Goal: Information Seeking & Learning: Learn about a topic

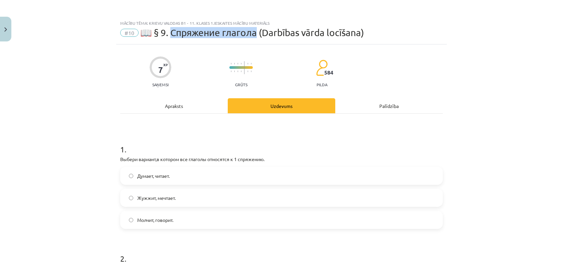
drag, startPoint x: 171, startPoint y: 32, endPoint x: 254, endPoint y: 32, distance: 82.8
click at [254, 32] on span "📖 § 9. Спряжение глагола (Darbības vārda locīšana)" at bounding box center [252, 32] width 224 height 11
copy span "пряжение глагола"
click at [179, 108] on div "Apraksts" at bounding box center [174, 105] width 108 height 15
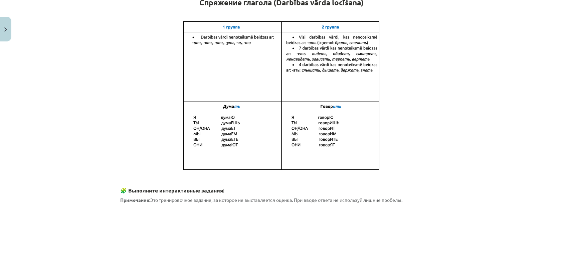
scroll to position [77, 0]
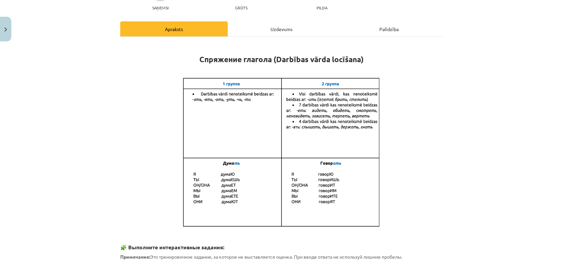
click at [284, 31] on div "Uzdevums" at bounding box center [282, 28] width 108 height 15
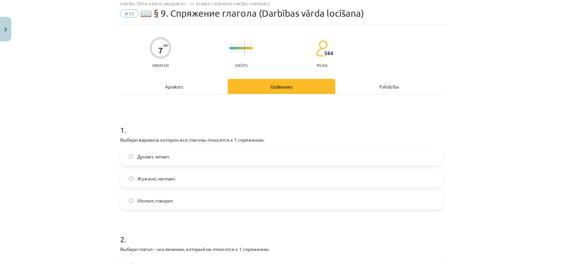
scroll to position [17, 0]
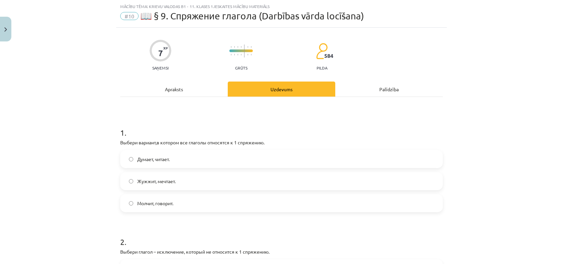
click at [382, 91] on div "Palīdzība" at bounding box center [389, 88] width 108 height 15
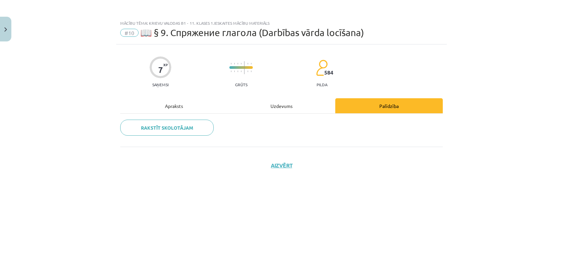
scroll to position [0, 0]
click at [279, 107] on div "Uzdevums" at bounding box center [282, 105] width 108 height 15
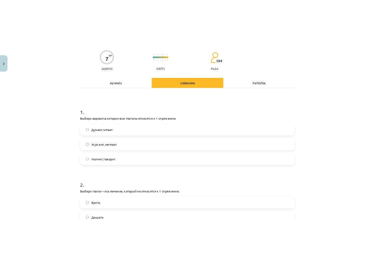
scroll to position [36, 0]
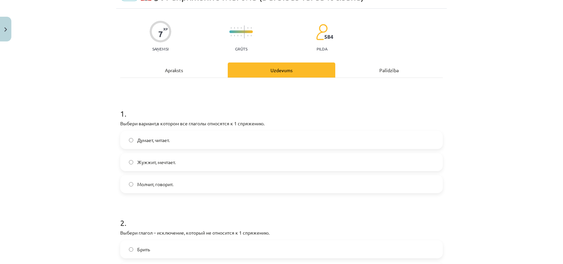
click at [91, 157] on div "Mācību tēma: Krievu valodas b1 - 11. klases 1.ieskaites mācību materiāls #10 📖 …" at bounding box center [281, 132] width 563 height 264
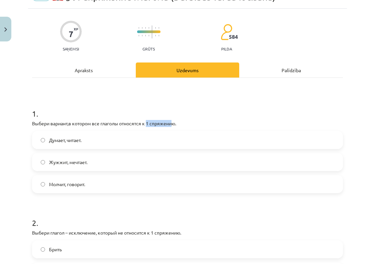
drag, startPoint x: 148, startPoint y: 122, endPoint x: 173, endPoint y: 122, distance: 25.7
click at [173, 122] on p "Выбери вариант,в котором все глаголы относятся к 1 спряжению." at bounding box center [187, 123] width 311 height 7
click at [157, 127] on div "1 . Выбери вариант,в котором все глаголы относятся к 1 спряжению. Думает, читае…" at bounding box center [187, 145] width 311 height 96
drag, startPoint x: 147, startPoint y: 122, endPoint x: 172, endPoint y: 122, distance: 24.7
click at [172, 122] on p "Выбери вариант,в котором все глаголы относятся к 1 спряжению." at bounding box center [187, 123] width 311 height 7
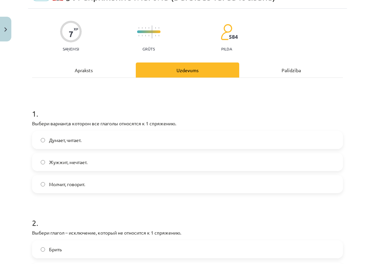
drag, startPoint x: 172, startPoint y: 122, endPoint x: 122, endPoint y: 123, distance: 50.5
click at [122, 123] on p "Выбери вариант,в котором все глаголы относятся к 1 спряжению." at bounding box center [187, 123] width 311 height 7
drag, startPoint x: 101, startPoint y: 123, endPoint x: 176, endPoint y: 126, distance: 75.2
click at [176, 126] on p "Выбери вариант,в котором все глаголы относятся к 1 спряжению." at bounding box center [187, 123] width 311 height 7
copy p "глаголы относятся к 1 спряжению"
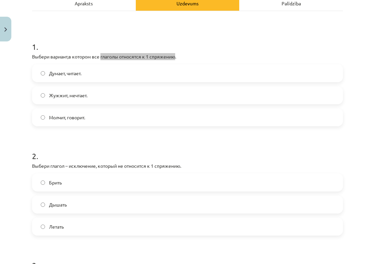
scroll to position [136, 0]
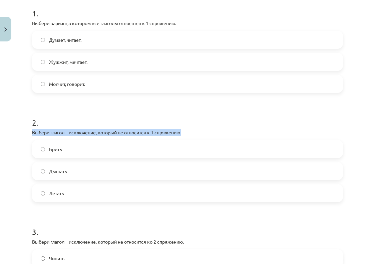
drag, startPoint x: 33, startPoint y: 131, endPoint x: 185, endPoint y: 132, distance: 152.6
click at [185, 132] on p "Выбери глагол – исключение, который не относится к 1 спряжению." at bounding box center [187, 132] width 311 height 7
copy p "Выбери глагол – исключение, который не относится к 1 спряжению."
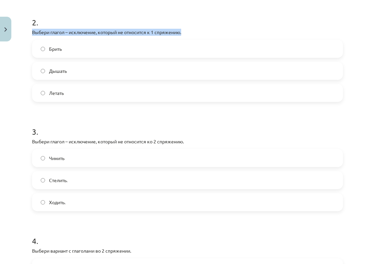
scroll to position [270, 0]
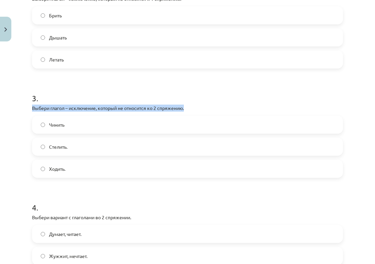
drag, startPoint x: 31, startPoint y: 107, endPoint x: 188, endPoint y: 103, distance: 157.4
click at [188, 103] on div "7 XP Saņemsi Grūts 584 pilda Apraksts Uzdevums Palīdzība 1 . Выбери вариант,в к…" at bounding box center [187, 61] width 319 height 573
copy p "Выбери глагол – исключение, который не относится ко 2 спряжению."
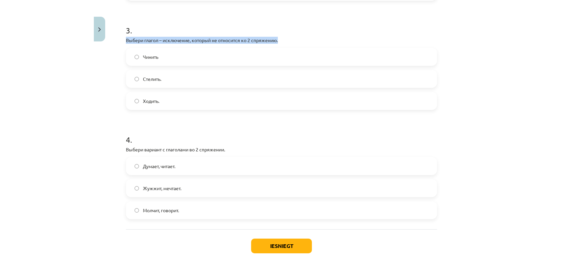
scroll to position [370, 0]
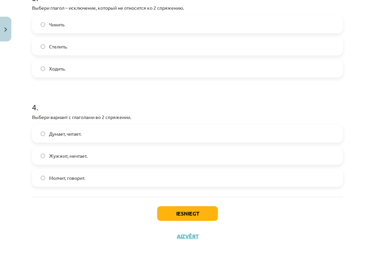
click at [67, 177] on span "Молчит, говорит." at bounding box center [67, 177] width 36 height 7
click at [195, 212] on button "Iesniegt" at bounding box center [187, 213] width 61 height 15
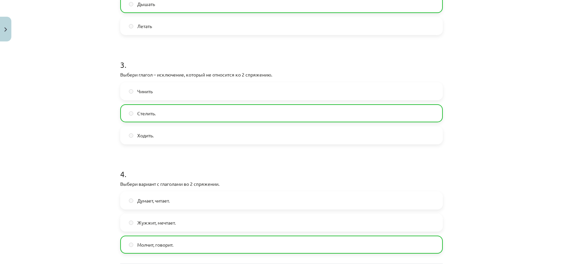
scroll to position [391, 0]
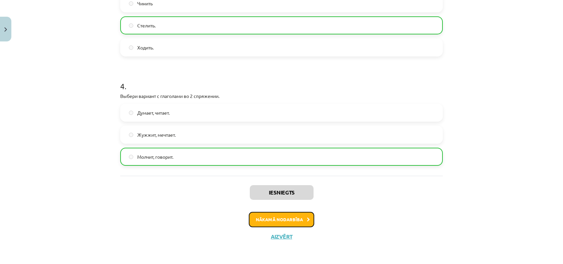
click at [272, 219] on button "Nākamā nodarbība" at bounding box center [281, 219] width 65 height 15
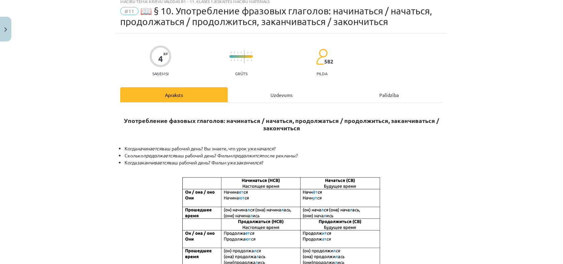
scroll to position [17, 0]
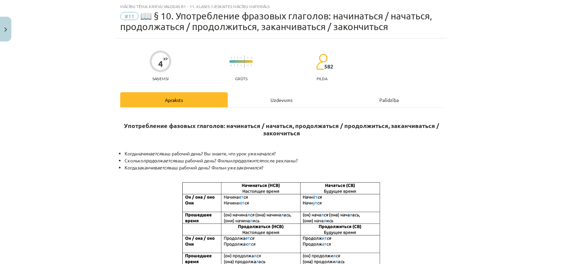
click at [320, 155] on li "Когда начинается ваш рабочий день? Вы знаете, что урок уже начался ?" at bounding box center [284, 153] width 318 height 7
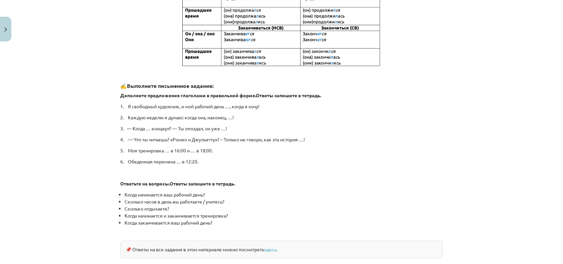
scroll to position [296, 0]
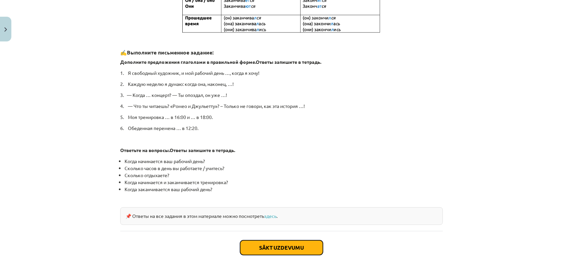
click at [267, 247] on button "Sākt uzdevumu" at bounding box center [281, 247] width 83 height 15
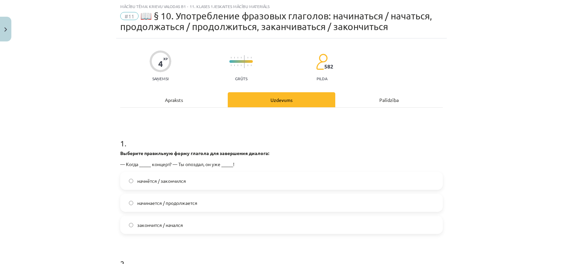
scroll to position [50, 0]
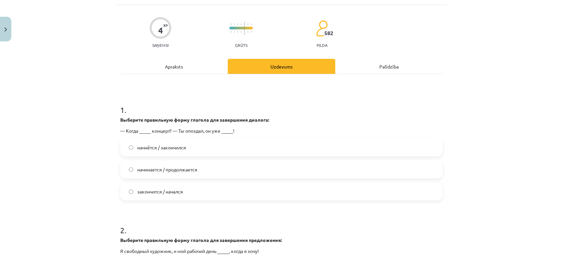
click at [142, 148] on span "начнётся / закончился" at bounding box center [161, 147] width 49 height 7
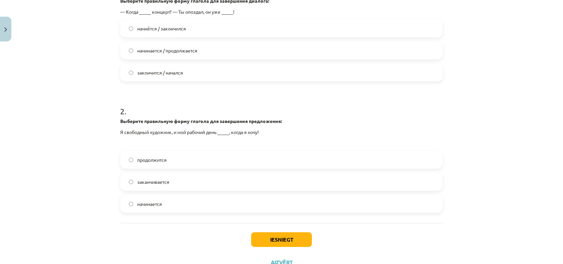
scroll to position [184, 0]
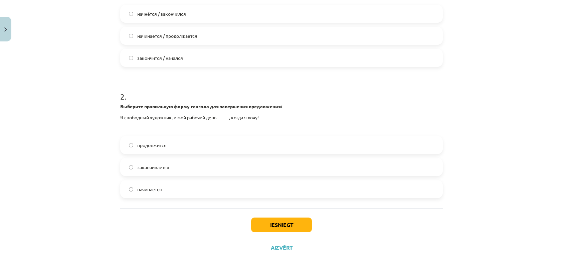
click at [145, 189] on span "начинается" at bounding box center [149, 189] width 25 height 7
click at [263, 227] on button "Iesniegt" at bounding box center [281, 224] width 61 height 15
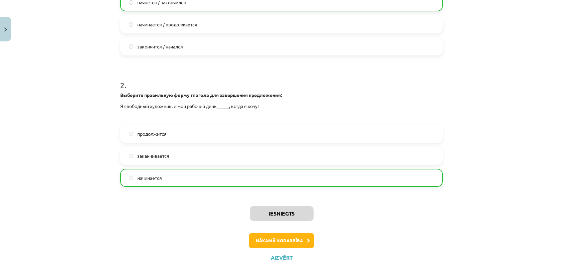
scroll to position [216, 0]
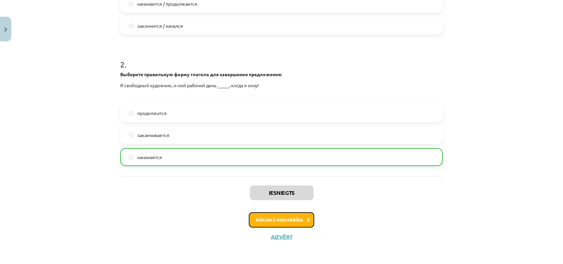
click at [265, 220] on button "Nākamā nodarbība" at bounding box center [281, 219] width 65 height 15
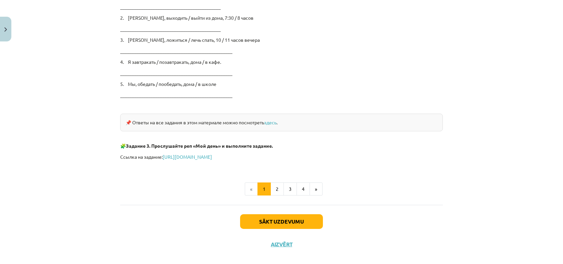
scroll to position [1113, 0]
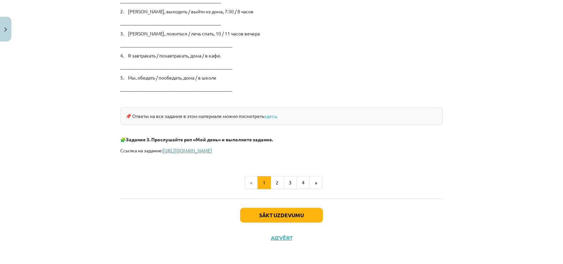
click at [198, 149] on link "[URL][DOMAIN_NAME]" at bounding box center [187, 150] width 49 height 6
click at [271, 211] on button "Sākt uzdevumu" at bounding box center [281, 215] width 83 height 15
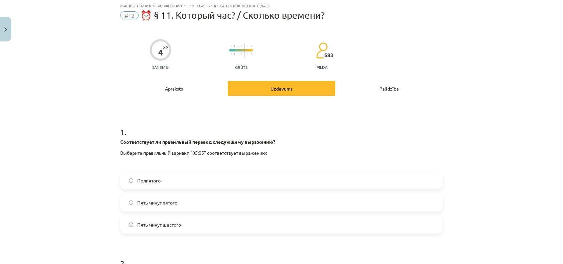
scroll to position [17, 0]
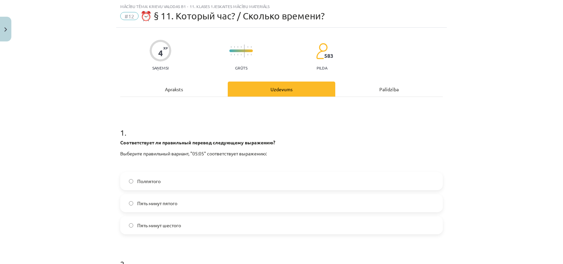
click at [154, 227] on span "Пять минут шестого" at bounding box center [159, 225] width 44 height 7
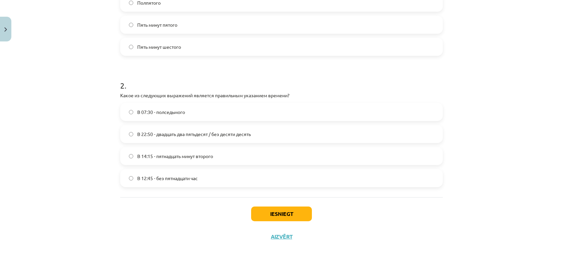
scroll to position [195, 0]
click at [282, 215] on button "Iesniegt" at bounding box center [281, 213] width 61 height 15
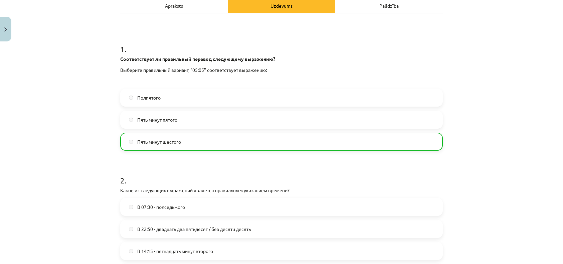
scroll to position [216, 0]
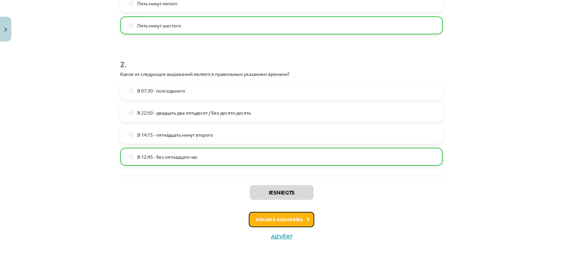
click at [269, 222] on button "Nākamā nodarbība" at bounding box center [281, 219] width 65 height 15
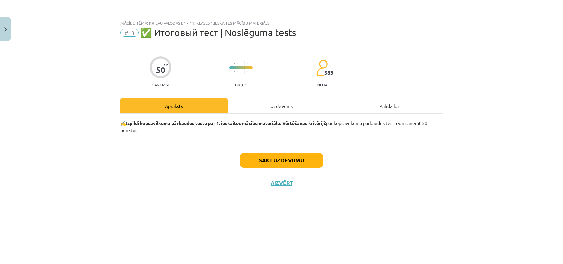
scroll to position [0, 0]
click at [278, 158] on button "Sākt uzdevumu" at bounding box center [281, 160] width 83 height 15
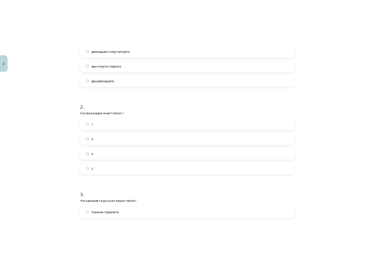
scroll to position [267, 0]
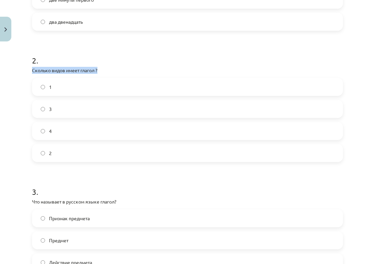
drag, startPoint x: 33, startPoint y: 70, endPoint x: 105, endPoint y: 70, distance: 71.5
click at [105, 70] on p "Сколько видов имеет глагол ?" at bounding box center [187, 70] width 311 height 7
copy p "Сколько видов имеет глагол ?"
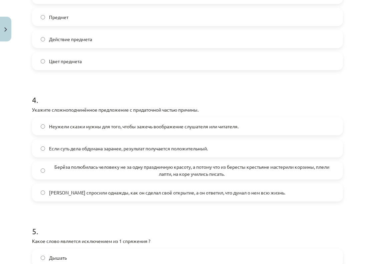
scroll to position [501, 0]
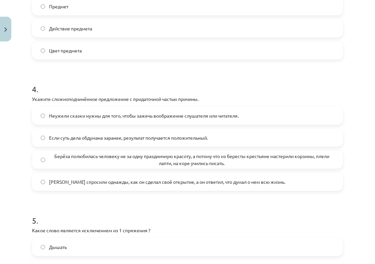
click at [68, 139] on span "Если суть дела обдумана заранее, результат получается положительный." at bounding box center [128, 137] width 159 height 7
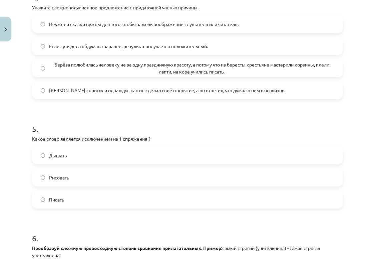
scroll to position [601, 0]
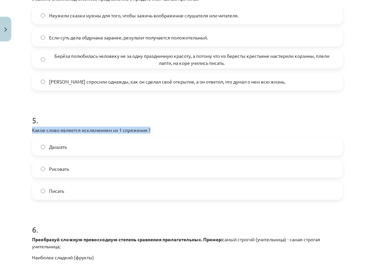
drag, startPoint x: 31, startPoint y: 131, endPoint x: 155, endPoint y: 131, distance: 123.2
click at [155, 131] on div "50 XP Saņemsi Grūts 583 pilda Apraksts Uzdevums Palīdzība 1 . Который сейчас ча…" at bounding box center [187, 190] width 319 height 1495
copy p "Какое слово является исключением из 1 спряжения ?"
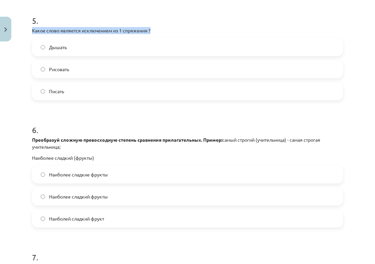
scroll to position [701, 0]
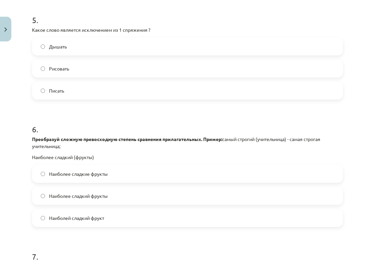
click at [143, 162] on div "6 . Преобразуй сложную превосходную степень сравнения прилагательных. Пример: с…" at bounding box center [187, 170] width 311 height 114
click at [67, 174] on span "Наиболее сладкие фрукты" at bounding box center [78, 173] width 59 height 7
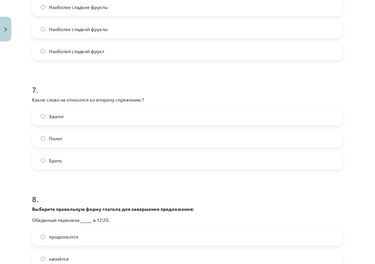
scroll to position [868, 0]
click at [59, 118] on span "Хватит" at bounding box center [56, 116] width 15 height 7
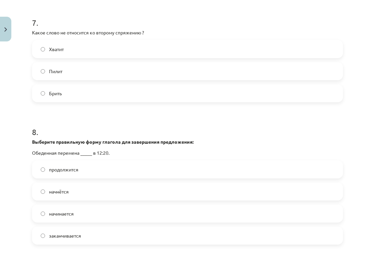
scroll to position [969, 0]
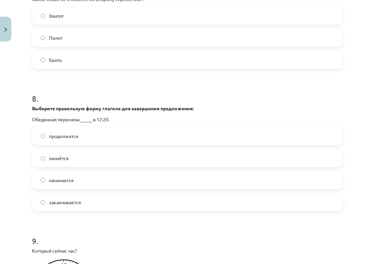
click at [61, 158] on span "начнётся" at bounding box center [59, 158] width 20 height 7
click at [51, 201] on span "заканчивается" at bounding box center [65, 202] width 32 height 7
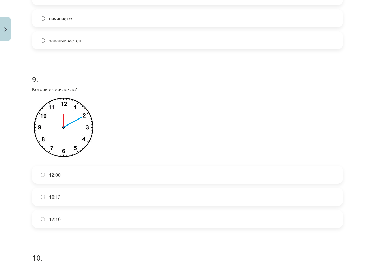
scroll to position [1136, 0]
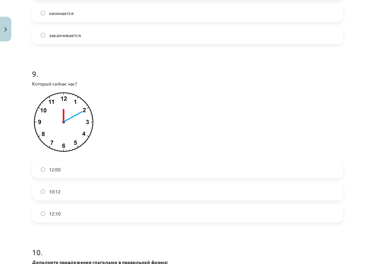
click at [60, 214] on span "12:10" at bounding box center [55, 213] width 12 height 7
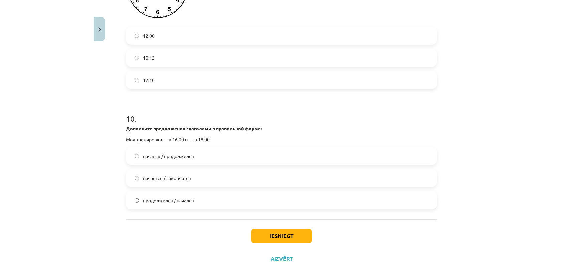
scroll to position [1292, 0]
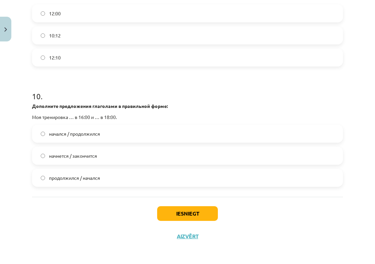
click at [58, 157] on span "начнется / закончится" at bounding box center [73, 155] width 48 height 7
click at [175, 211] on button "Iesniegt" at bounding box center [187, 213] width 61 height 15
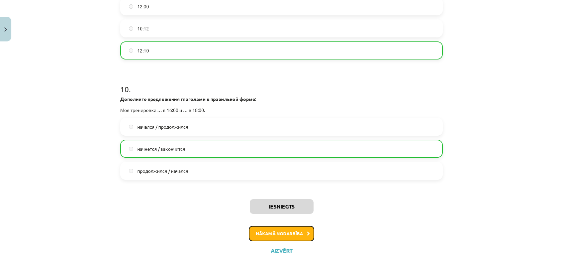
click at [279, 239] on button "Nākamā nodarbība" at bounding box center [281, 233] width 65 height 15
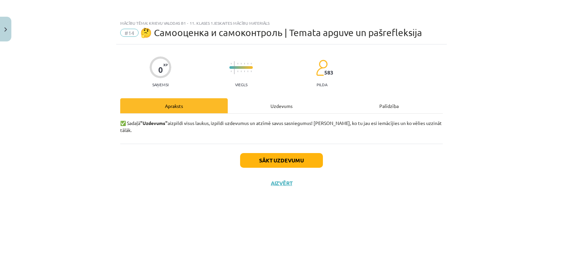
scroll to position [0, 0]
click at [279, 155] on button "Sākt uzdevumu" at bounding box center [281, 160] width 83 height 15
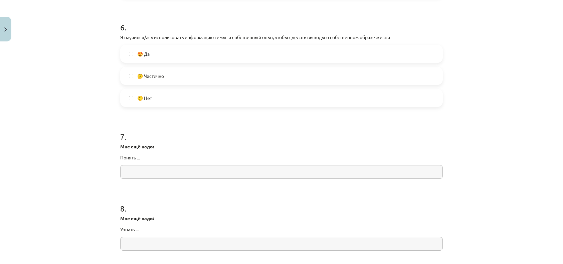
scroll to position [701, 0]
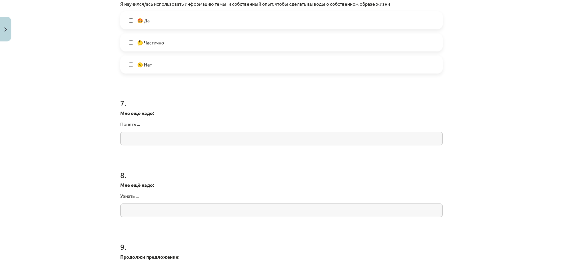
click at [134, 139] on input "text" at bounding box center [281, 139] width 323 height 14
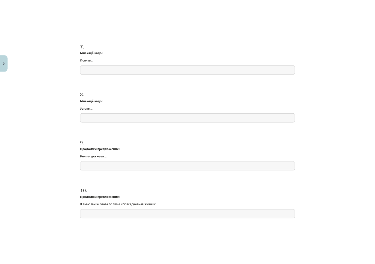
scroll to position [802, 0]
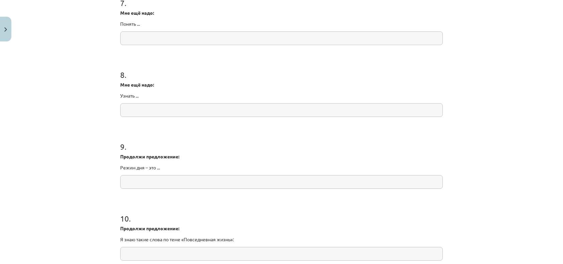
click at [151, 182] on input "text" at bounding box center [281, 182] width 323 height 14
drag, startPoint x: 118, startPoint y: 167, endPoint x: 161, endPoint y: 163, distance: 42.9
click at [161, 163] on div "Продолжи предложение: Режим дня – это ..." at bounding box center [281, 162] width 323 height 18
copy p "Режим дня – это ..."
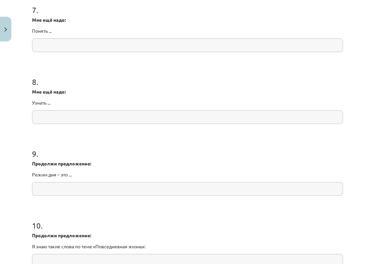
click at [86, 176] on p "Режим дня – это ..." at bounding box center [187, 174] width 311 height 7
click at [73, 186] on input "text" at bounding box center [187, 189] width 311 height 14
click at [55, 187] on input "text" at bounding box center [187, 189] width 311 height 14
paste input "****"
type input "*****"
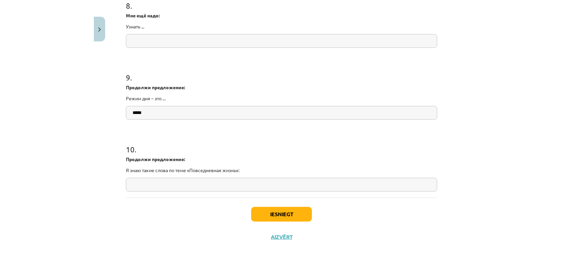
scroll to position [878, 0]
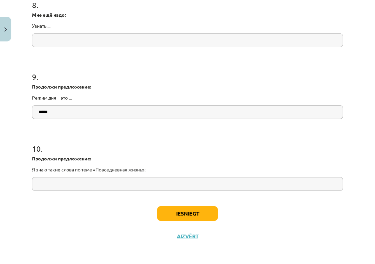
click at [158, 183] on input "text" at bounding box center [187, 184] width 311 height 14
click at [69, 181] on input "text" at bounding box center [187, 184] width 311 height 14
paste input "**********"
click at [103, 182] on input "**********" at bounding box center [187, 184] width 311 height 14
paste input "**********"
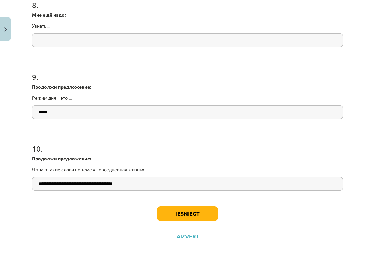
type input "**********"
click at [168, 209] on button "Iesniegt" at bounding box center [187, 213] width 61 height 15
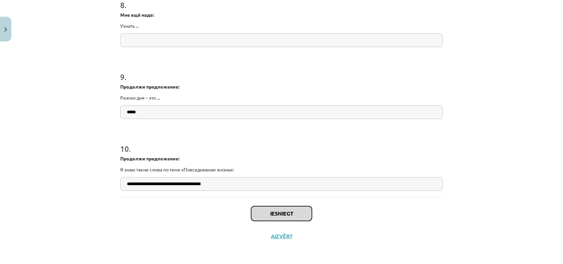
scroll to position [871, 0]
